Goal: Book appointment/travel/reservation

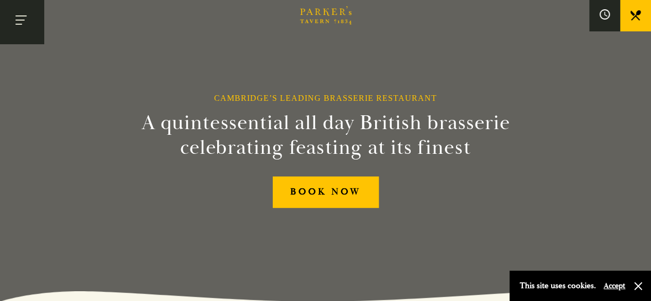
click at [3, 17] on button "Toggle navigation" at bounding box center [22, 22] width 44 height 44
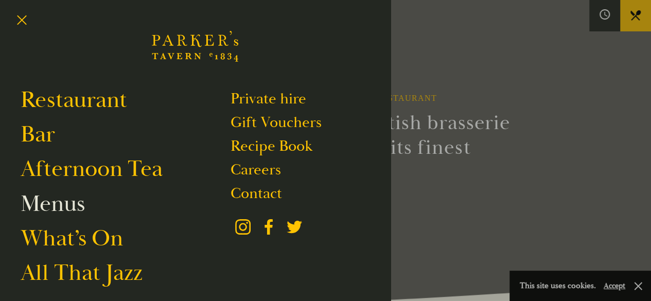
click at [63, 199] on link "Menus" at bounding box center [53, 203] width 64 height 29
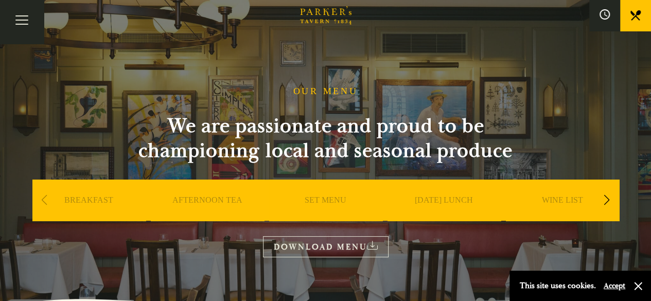
click at [239, 200] on link "AFTERNOON TEA" at bounding box center [207, 215] width 70 height 41
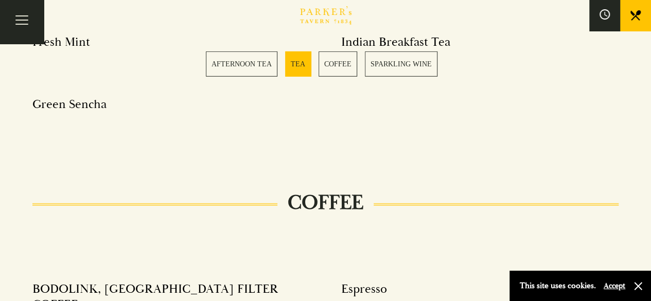
scroll to position [1465, 0]
